Goal: Transaction & Acquisition: Book appointment/travel/reservation

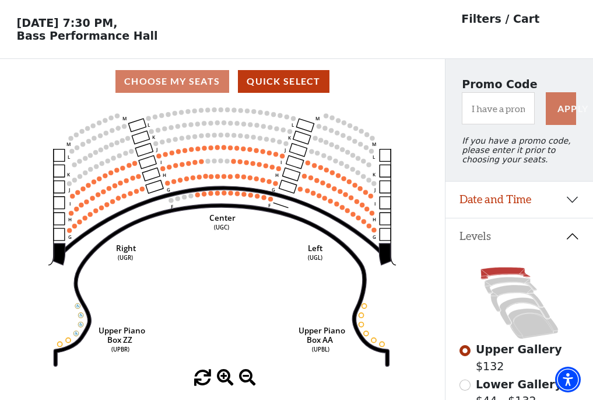
scroll to position [54, 0]
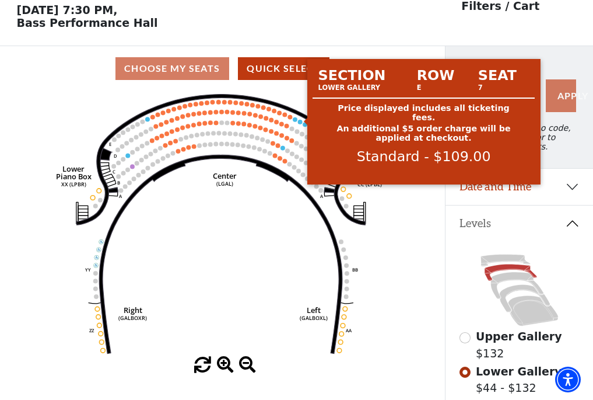
scroll to position [54, 0]
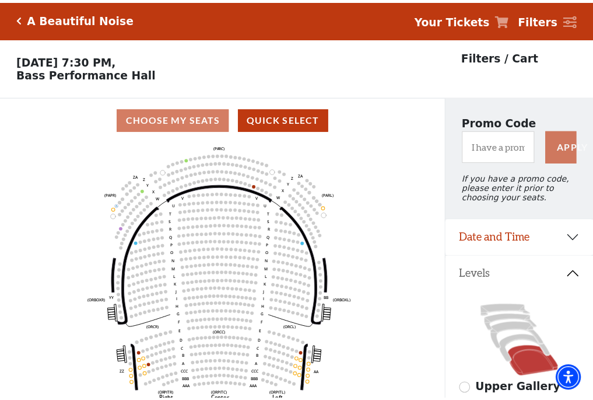
scroll to position [54, 0]
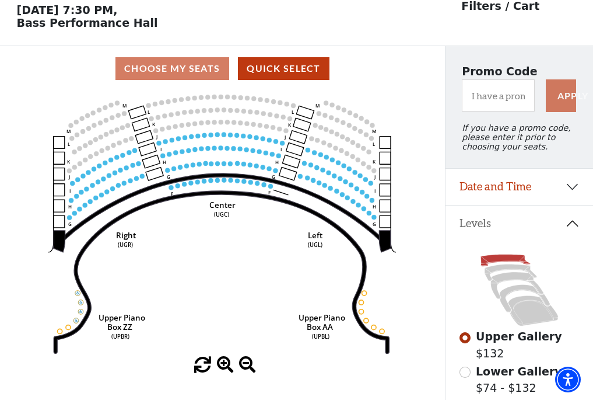
scroll to position [54, 0]
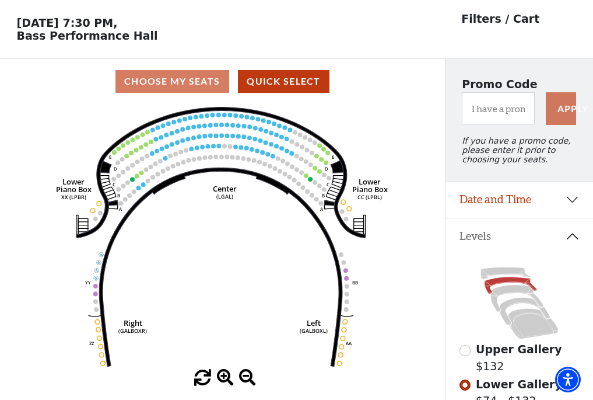
scroll to position [54, 0]
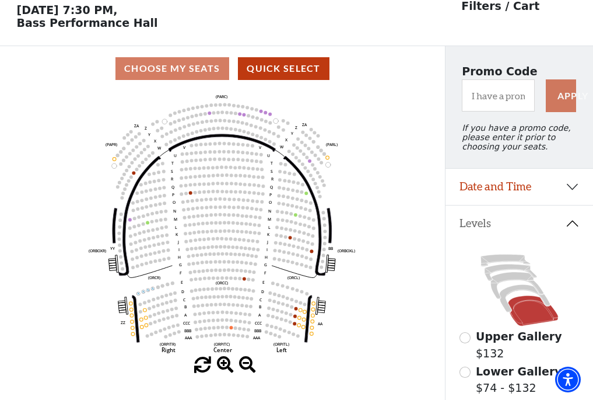
scroll to position [54, 0]
